Goal: Task Accomplishment & Management: Manage account settings

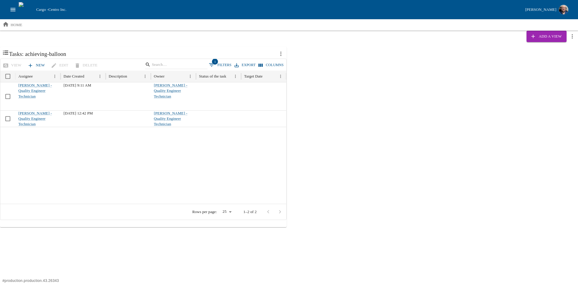
click at [12, 7] on icon "open drawer" at bounding box center [13, 9] width 7 height 7
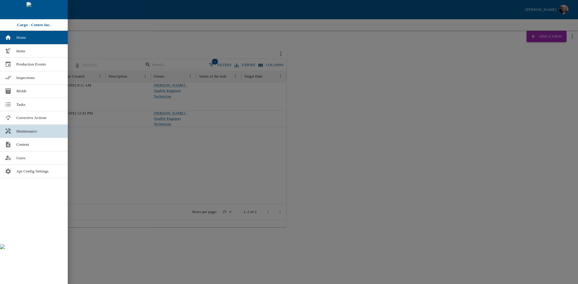
click at [29, 131] on span "Maintenance" at bounding box center [39, 132] width 47 height 6
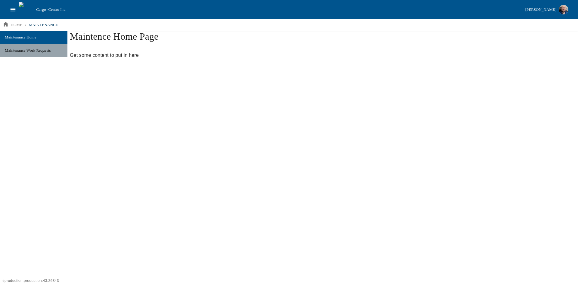
click at [21, 52] on span "Maintenance Work Requests" at bounding box center [34, 51] width 58 height 6
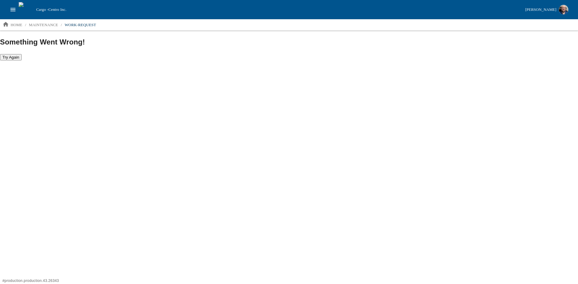
click at [11, 60] on button "Try Again" at bounding box center [11, 57] width 22 height 6
click at [14, 7] on icon "open drawer" at bounding box center [13, 9] width 7 height 7
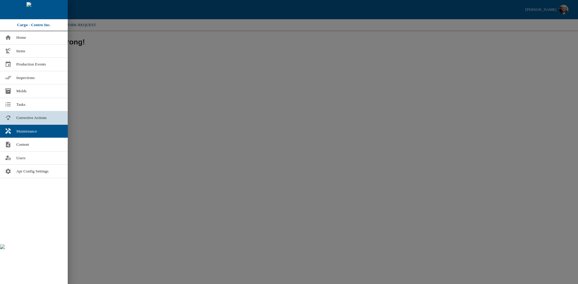
click at [29, 115] on span "Corrective Actions" at bounding box center [39, 118] width 47 height 6
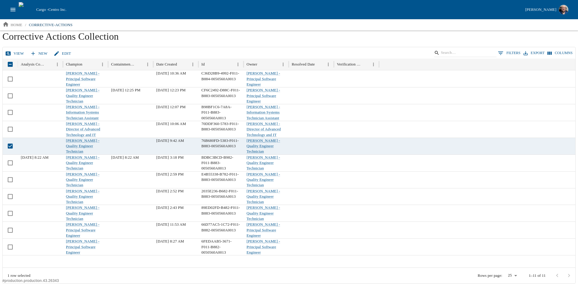
click at [15, 55] on link "View" at bounding box center [15, 53] width 23 height 11
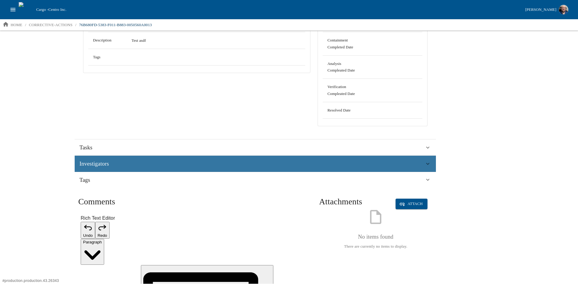
scroll to position [86, 0]
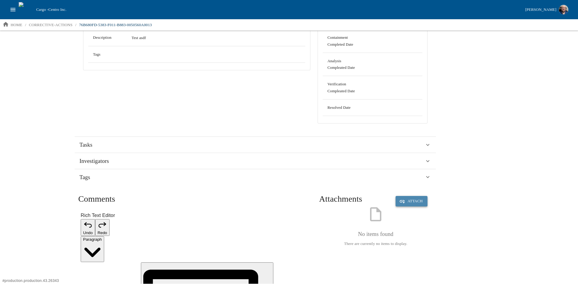
click at [406, 205] on button "Attach" at bounding box center [411, 201] width 32 height 11
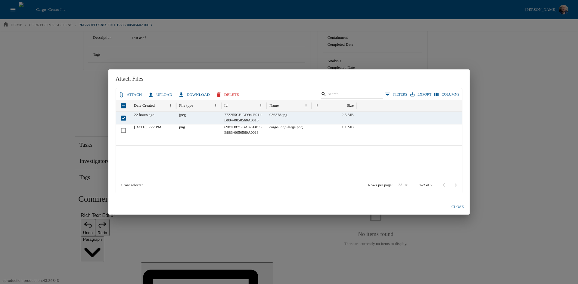
click at [129, 94] on button "Attach" at bounding box center [130, 95] width 27 height 11
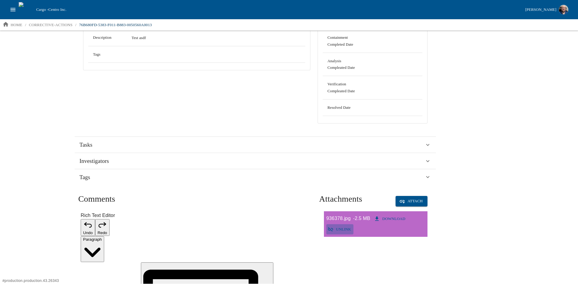
click at [350, 230] on button "Unlink" at bounding box center [339, 230] width 27 height 11
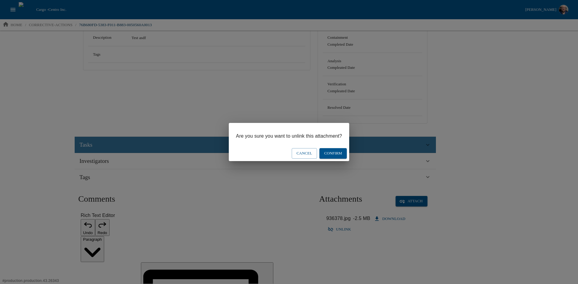
click at [329, 152] on button "Confirm" at bounding box center [332, 153] width 27 height 11
